Goal: Information Seeking & Learning: Learn about a topic

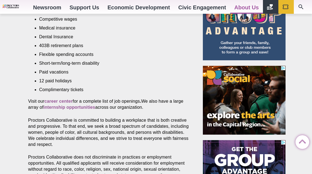
scroll to position [260, 0]
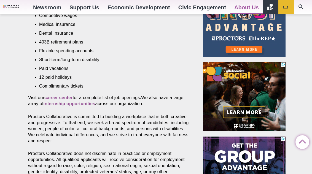
drag, startPoint x: 314, startPoint y: 33, endPoint x: 311, endPoint y: 93, distance: 59.7
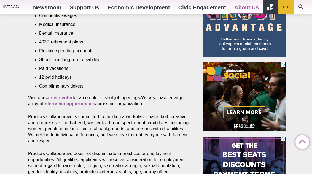
click at [311, 93] on html "Proctors theREP UPH Collaborative School of the Arts All Proctors Collaborative…" at bounding box center [156, 96] width 312 height 713
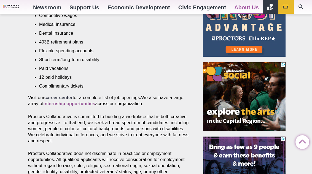
click at [67, 95] on strong "career center" at bounding box center [58, 97] width 28 height 5
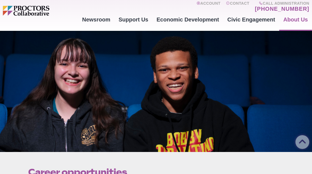
scroll to position [0, 0]
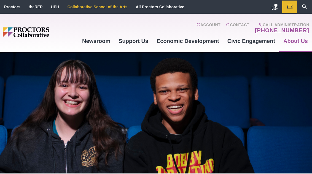
click at [120, 4] on li "Collaborative School of the Arts" at bounding box center [97, 7] width 68 height 13
click at [112, 7] on link "Collaborative School of the Arts" at bounding box center [98, 7] width 60 height 4
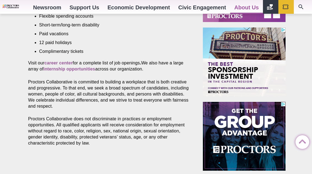
scroll to position [285, 0]
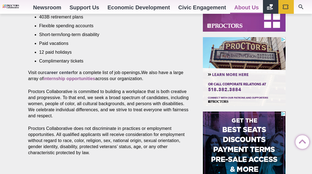
click at [54, 70] on strong "career center" at bounding box center [58, 72] width 28 height 5
